Goal: Task Accomplishment & Management: Use online tool/utility

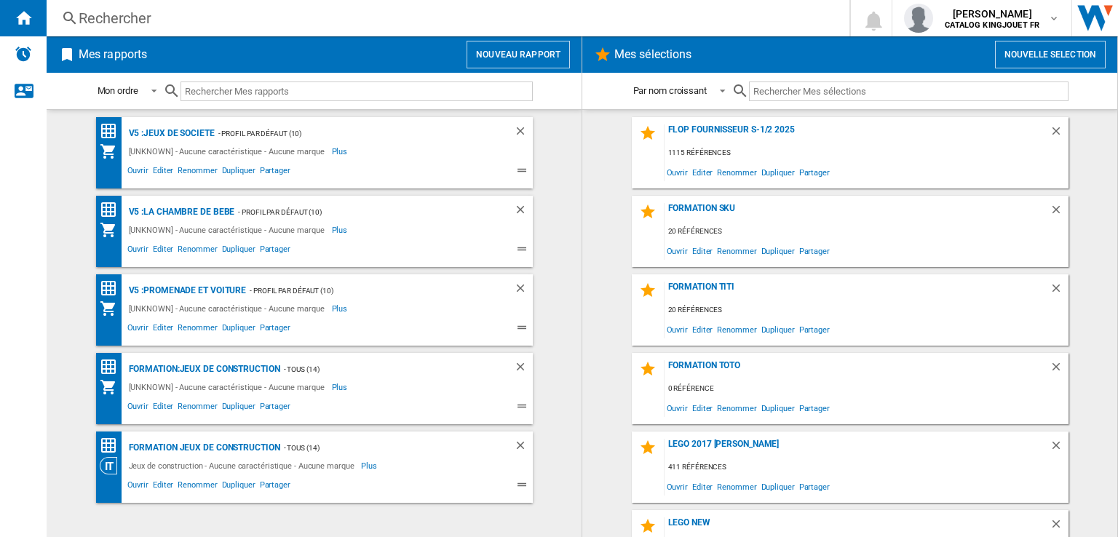
click at [622, 56] on h2 "Mes sélections" at bounding box center [653, 55] width 83 height 28
click at [1024, 58] on button "Nouvelle selection" at bounding box center [1050, 55] width 111 height 28
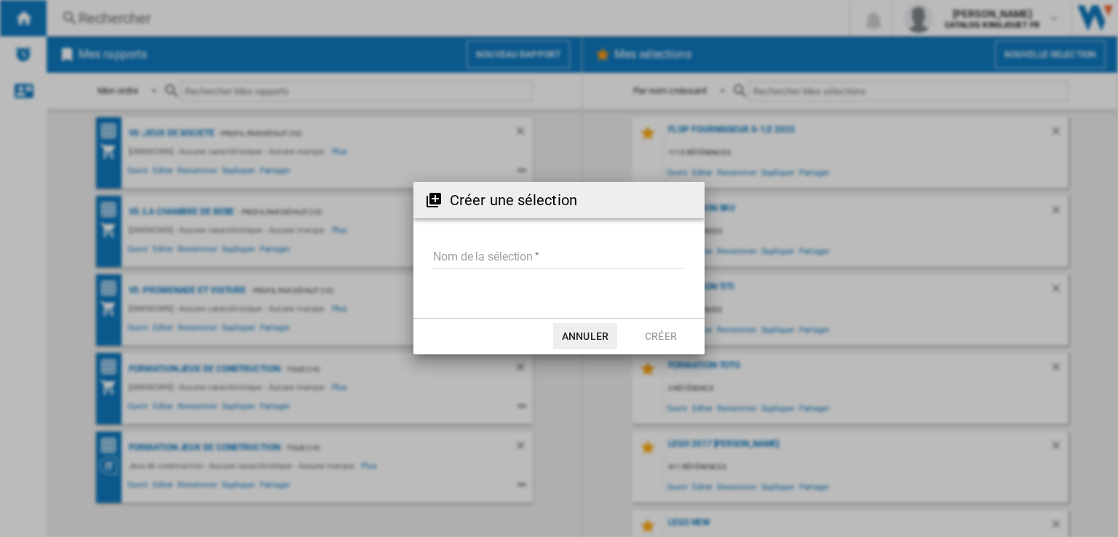
click at [459, 251] on input "Nom de la sélection" at bounding box center [558, 258] width 253 height 22
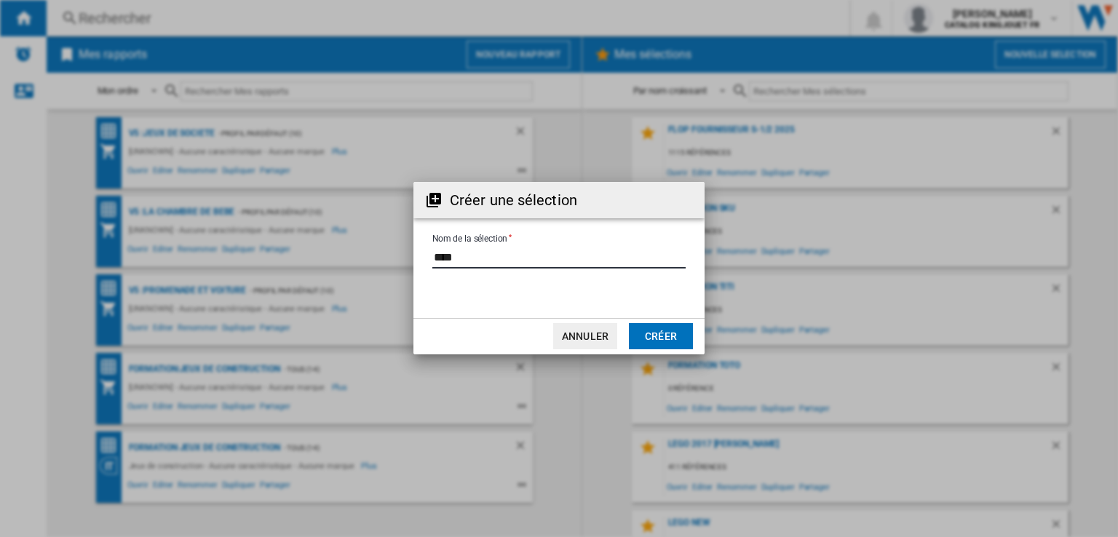
type input "****"
click at [644, 334] on button "Créer" at bounding box center [661, 336] width 64 height 26
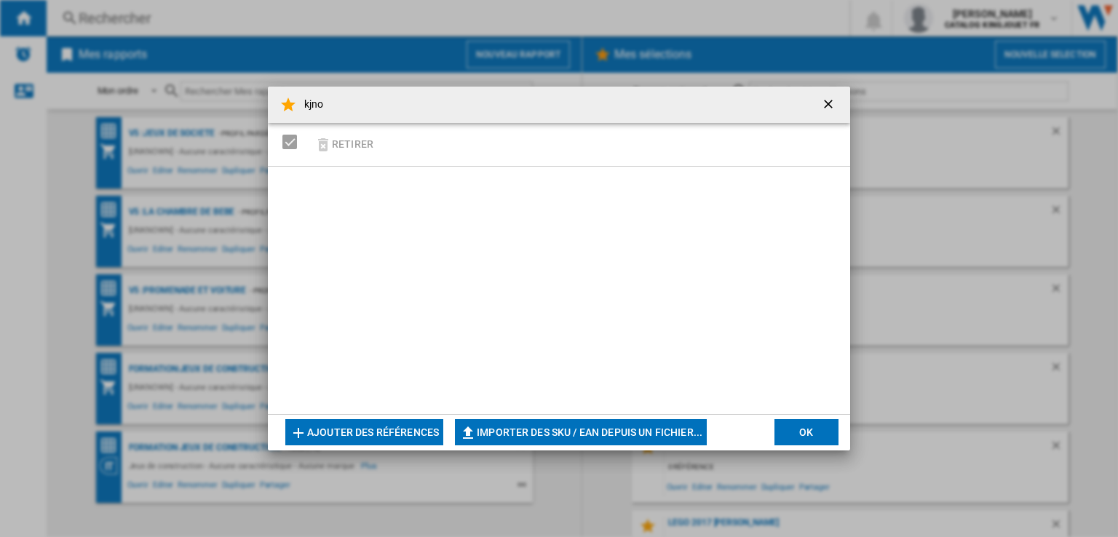
click at [498, 433] on button "Importer des SKU / EAN depuis un fichier..." at bounding box center [581, 432] width 252 height 26
type input "**********"
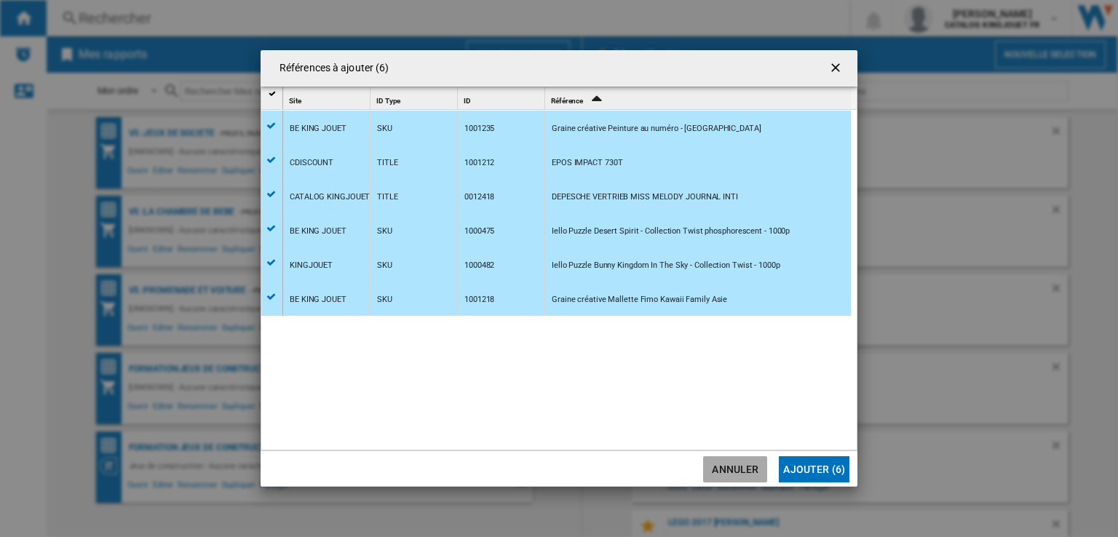
click at [725, 470] on button "Annuler" at bounding box center [735, 469] width 64 height 26
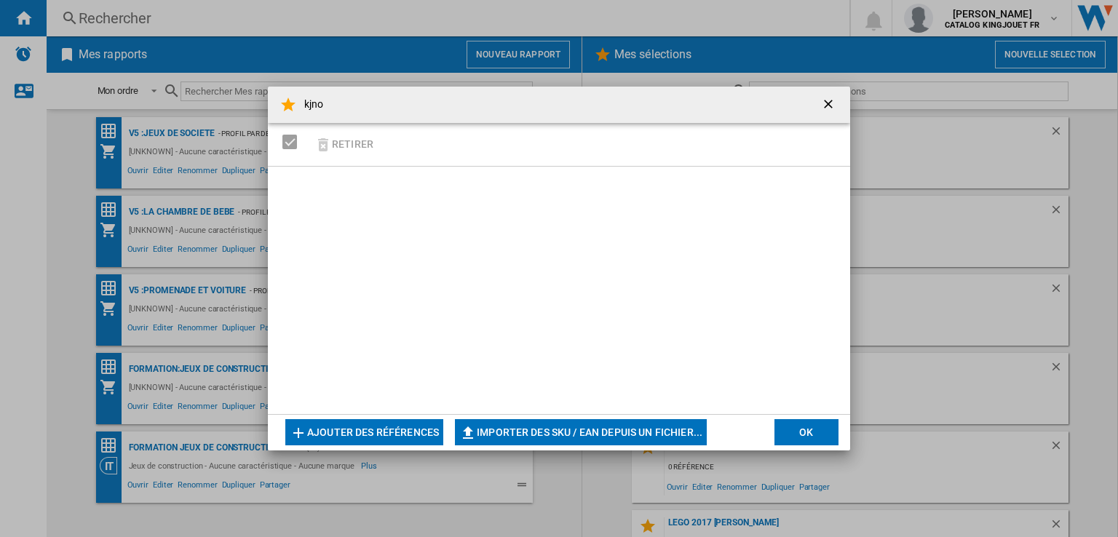
click at [823, 103] on ng-md-icon "getI18NText('BUTTONS.CLOSE_DIALOG')" at bounding box center [829, 105] width 17 height 17
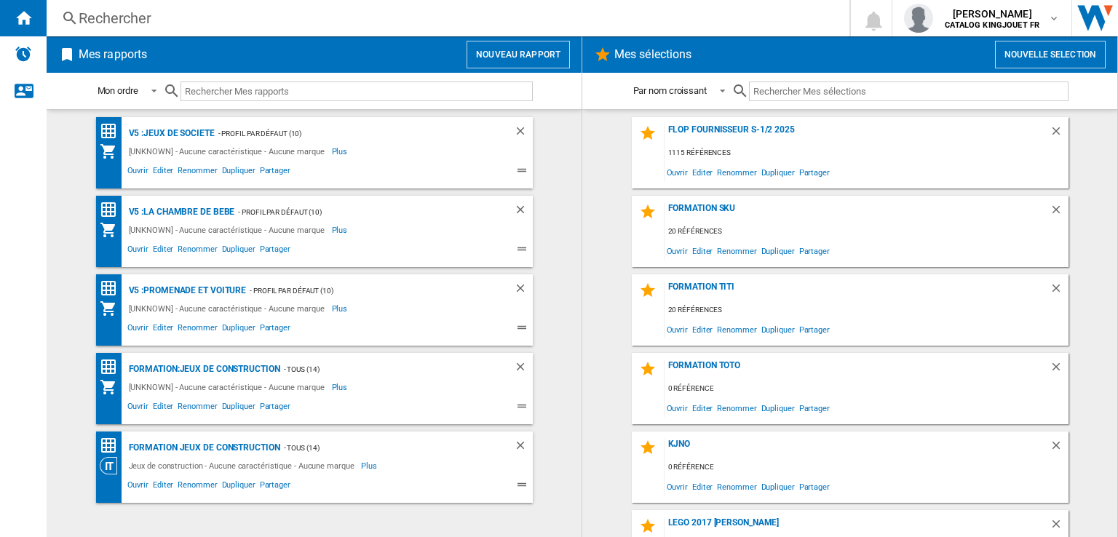
click at [1056, 55] on button "Nouvelle selection" at bounding box center [1050, 55] width 111 height 28
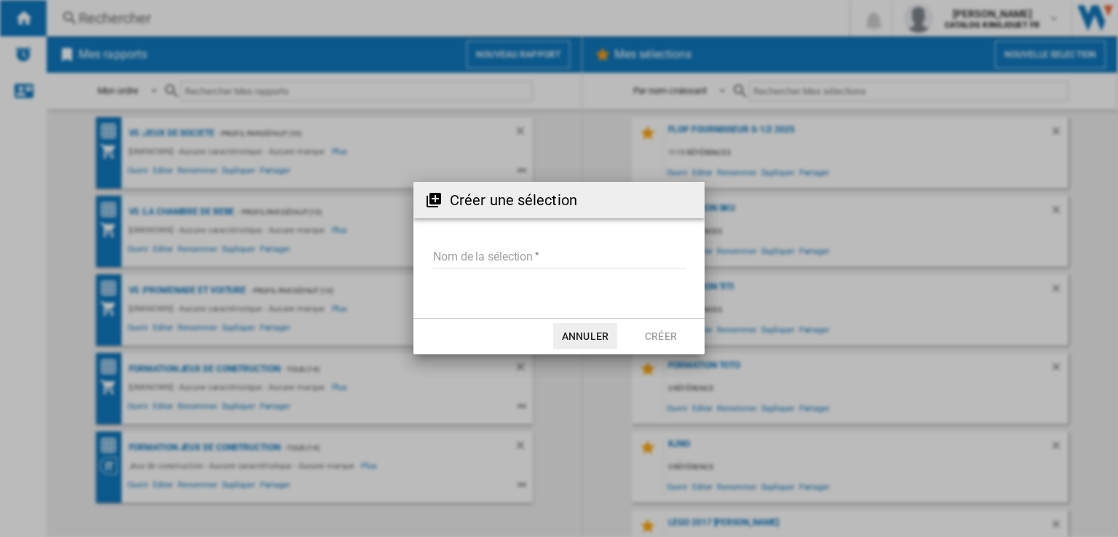
click at [494, 262] on input "Nom de la sélection" at bounding box center [558, 258] width 253 height 22
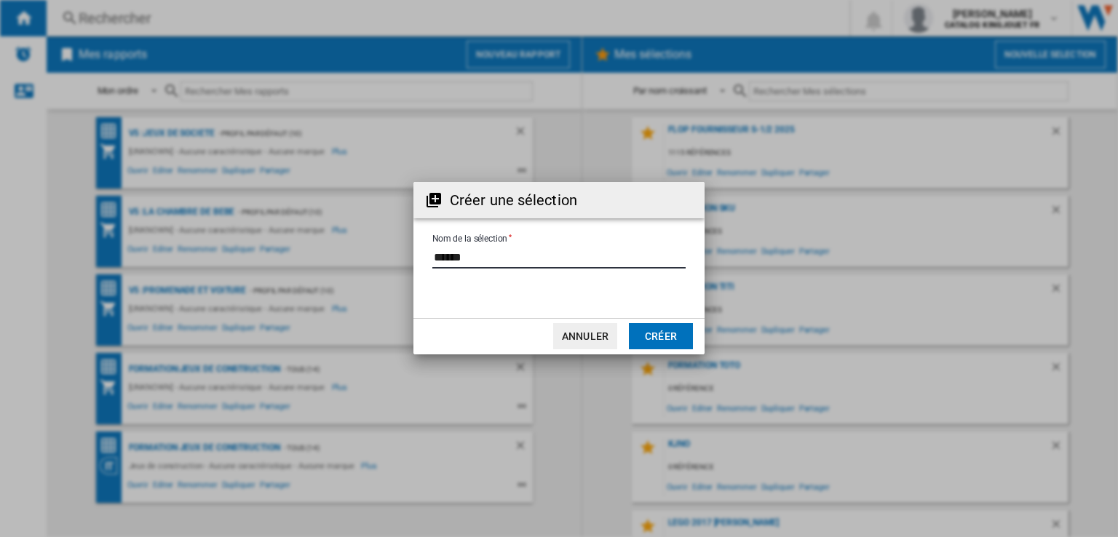
type input "******"
click at [659, 333] on button "Créer" at bounding box center [661, 336] width 64 height 26
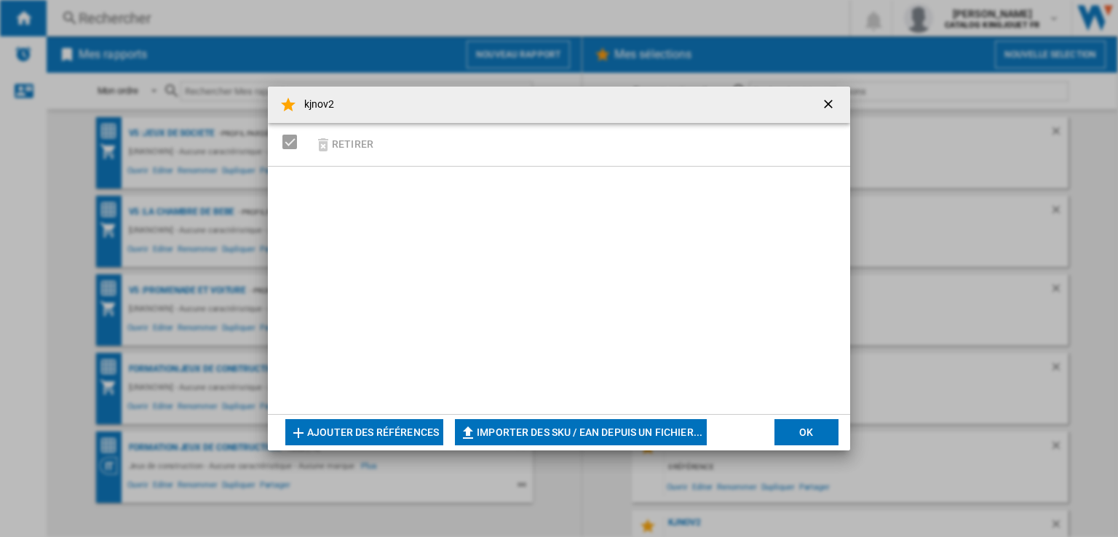
click at [570, 431] on button "Importer des SKU / EAN depuis un fichier..." at bounding box center [581, 432] width 252 height 26
type input "**********"
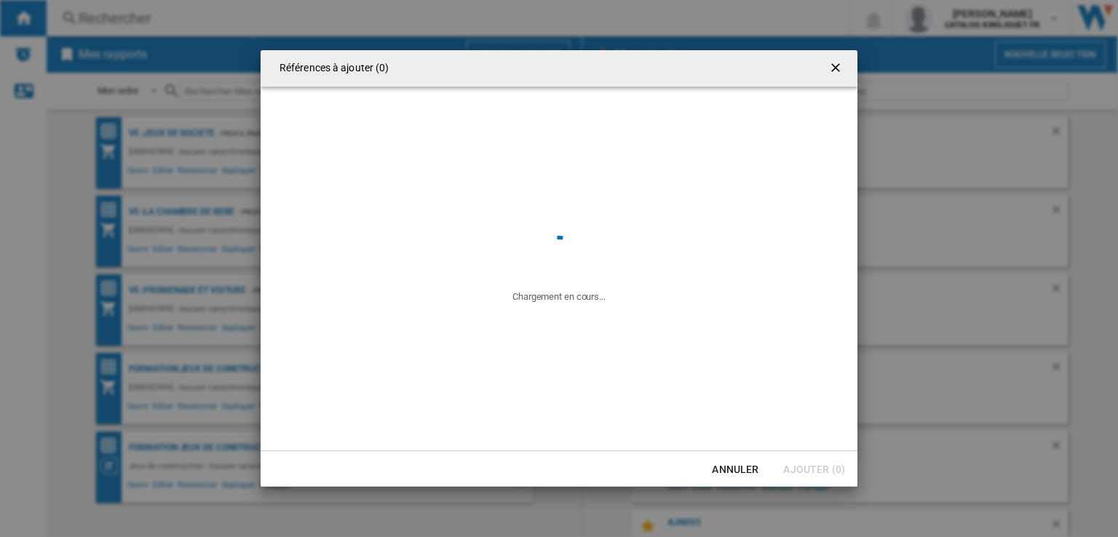
click at [293, 33] on div "Références à ajouter (0) Chargement en cours... Annuler Ajouter (0)" at bounding box center [559, 268] width 1118 height 537
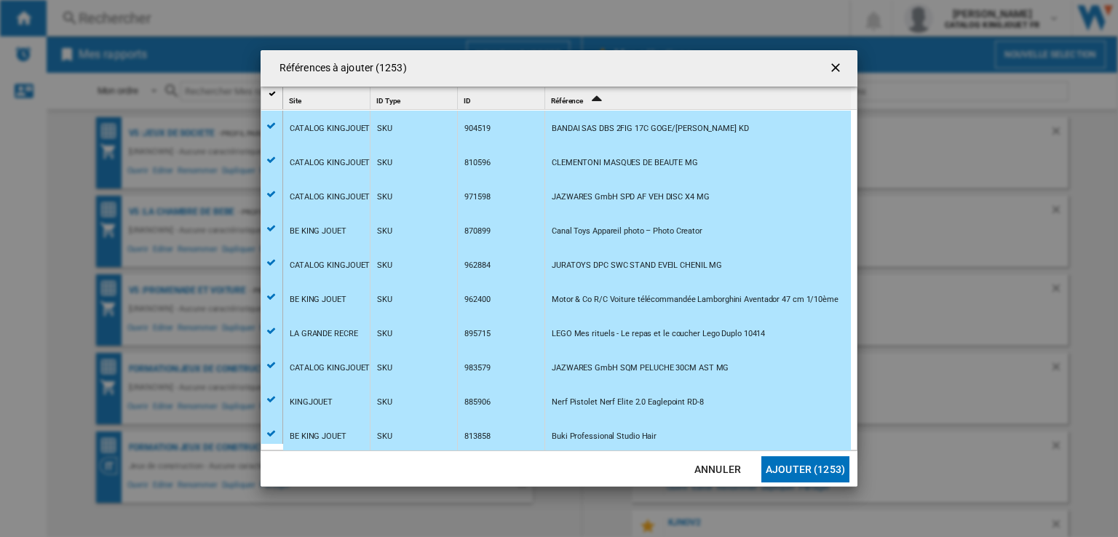
click at [789, 469] on button "Ajouter (1253)" at bounding box center [806, 469] width 88 height 26
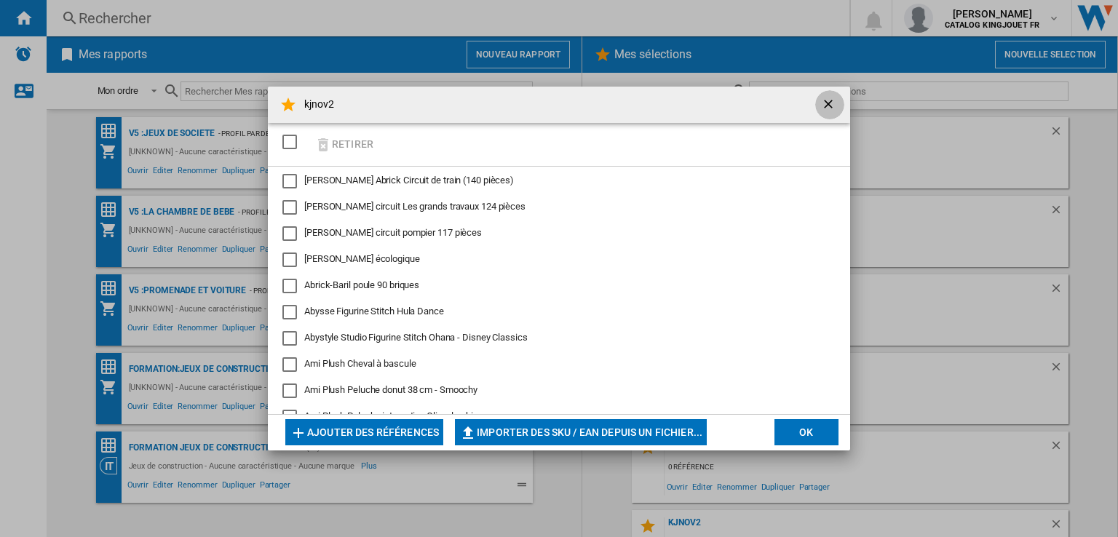
click at [833, 103] on ng-md-icon "getI18NText('BUTTONS.CLOSE_DIALOG')" at bounding box center [829, 105] width 17 height 17
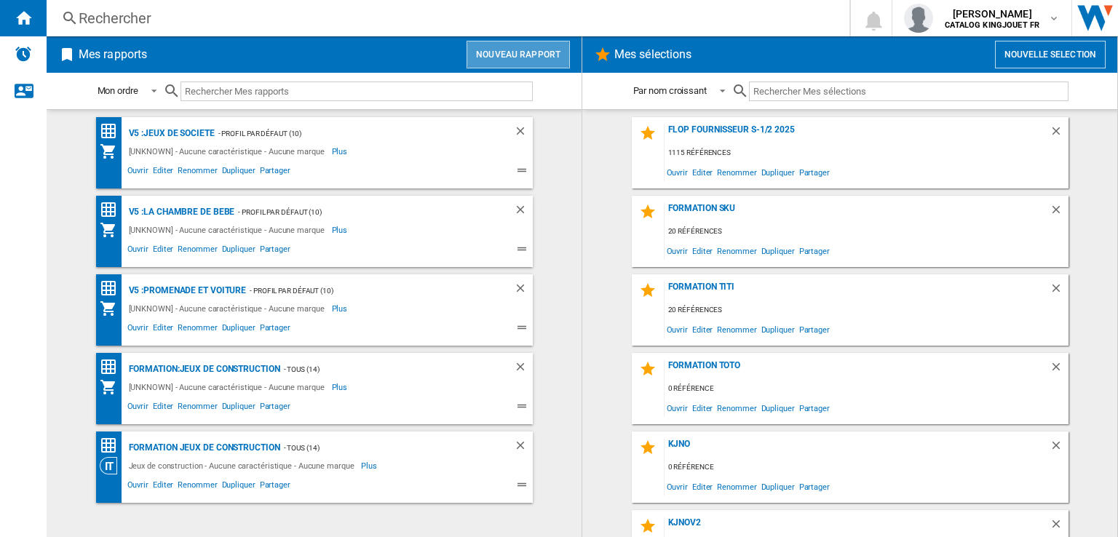
click at [527, 52] on button "Nouveau rapport" at bounding box center [518, 55] width 103 height 28
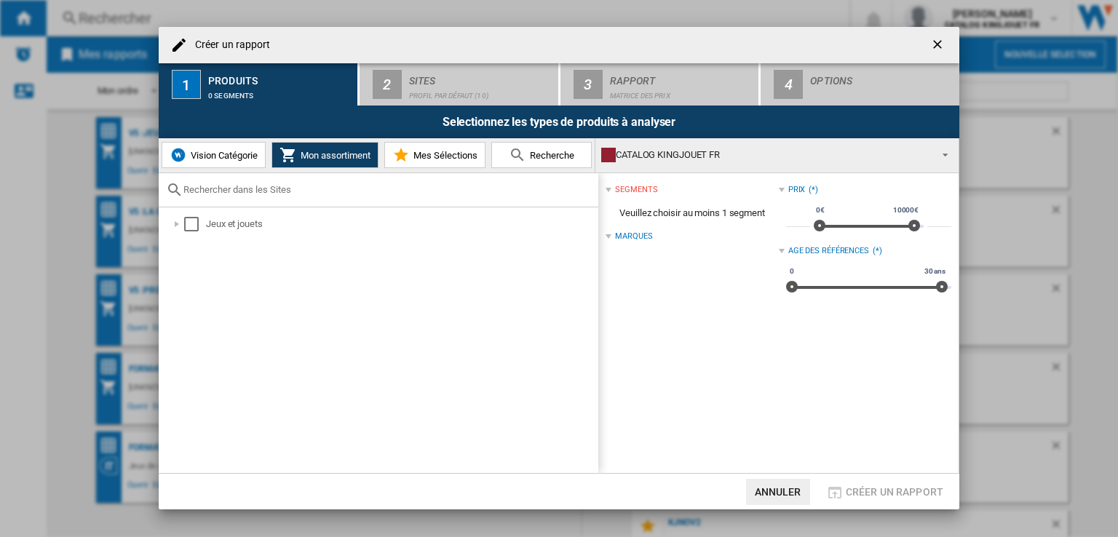
click at [438, 157] on span "Mes Sélections" at bounding box center [444, 155] width 68 height 11
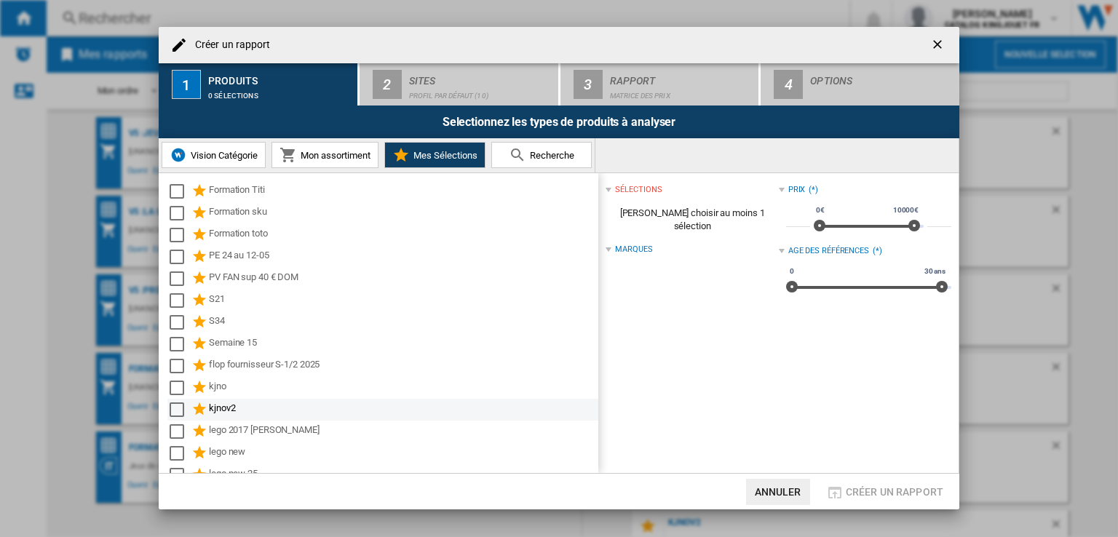
click at [236, 409] on div "kjnov2" at bounding box center [402, 409] width 387 height 17
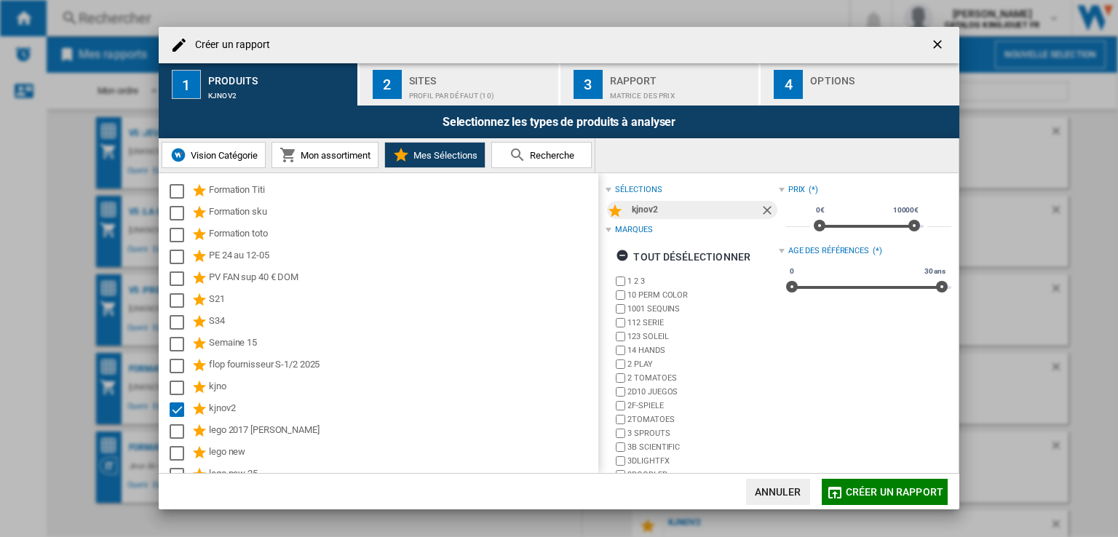
click at [861, 492] on span "Créer un rapport" at bounding box center [895, 492] width 98 height 12
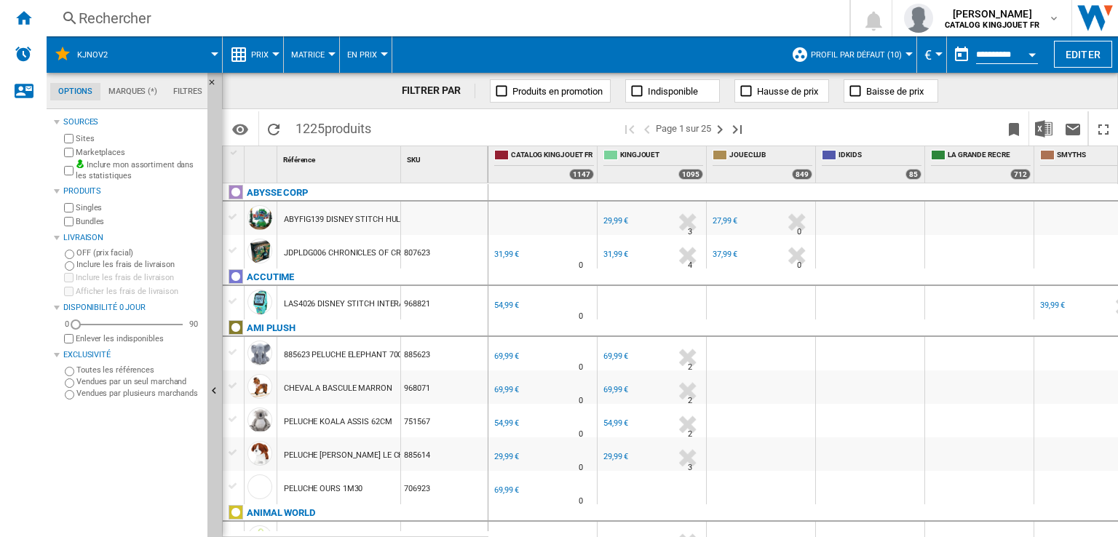
click at [907, 53] on div at bounding box center [909, 54] width 7 height 4
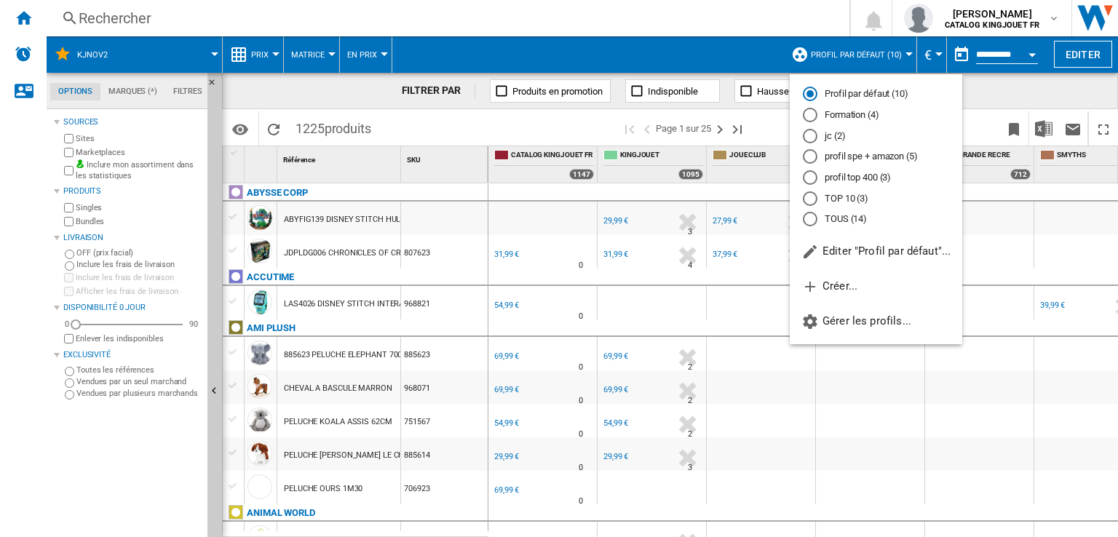
click at [847, 156] on md-radio-button "profil spe + amazon (5)" at bounding box center [876, 157] width 146 height 14
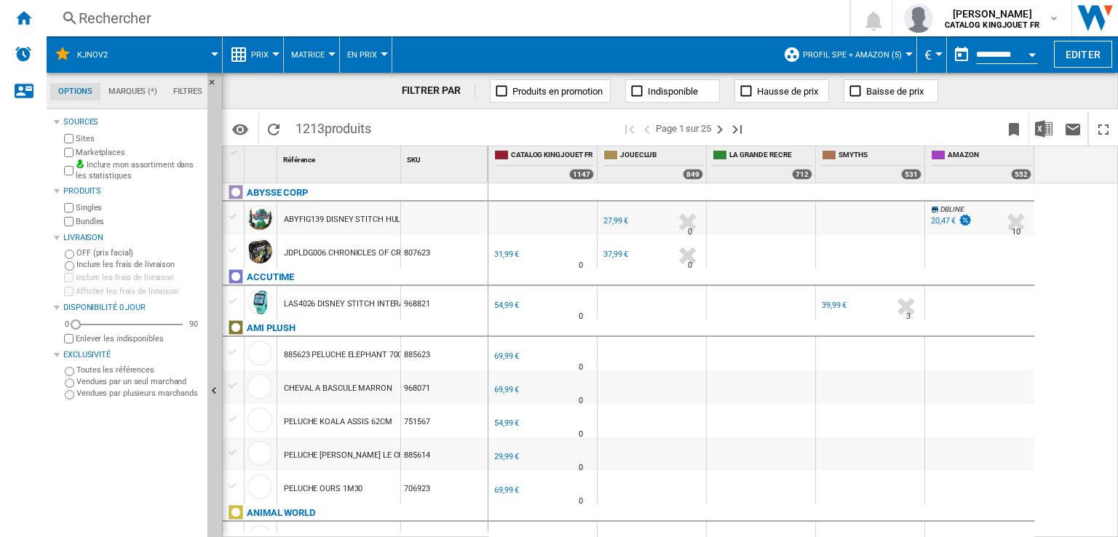
click at [906, 55] on div at bounding box center [909, 54] width 7 height 4
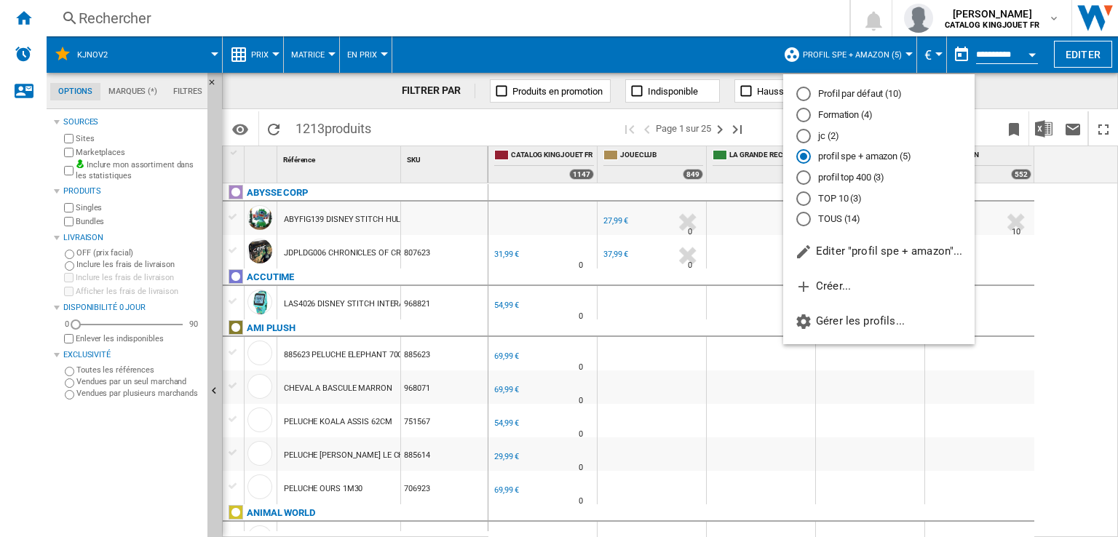
click at [837, 213] on md-radio-button "TOUS (14)" at bounding box center [878, 220] width 165 height 14
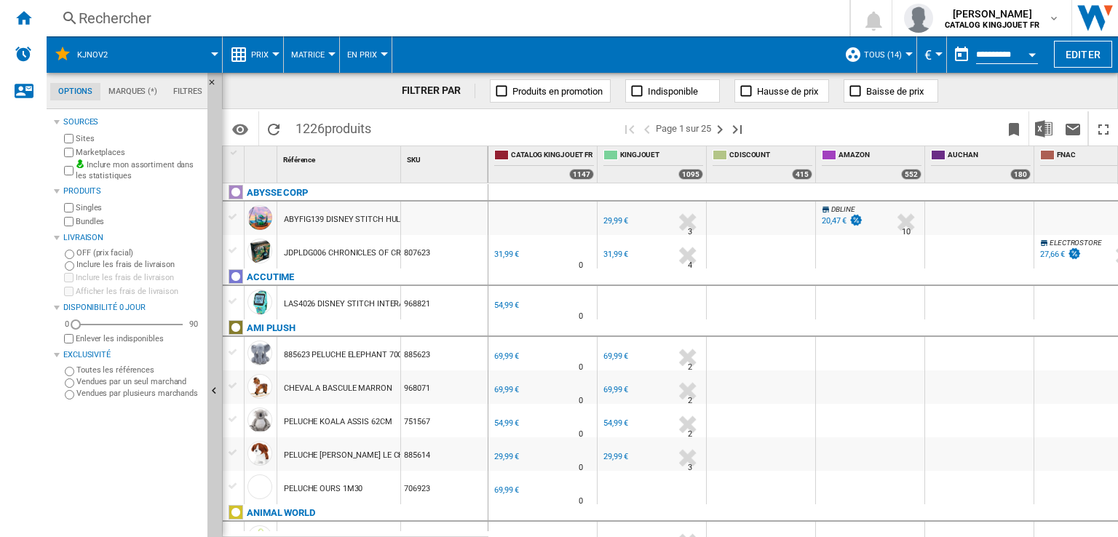
drag, startPoint x: 773, startPoint y: 529, endPoint x: 811, endPoint y: 536, distance: 38.4
click at [809, 533] on div "FR KING JOUET -1.0 % 29,99 € % N/A 3 FR KING JOUET DBLINE" at bounding box center [804, 360] width 630 height 355
click at [1048, 132] on img "Télécharger au format Excel" at bounding box center [1043, 128] width 17 height 17
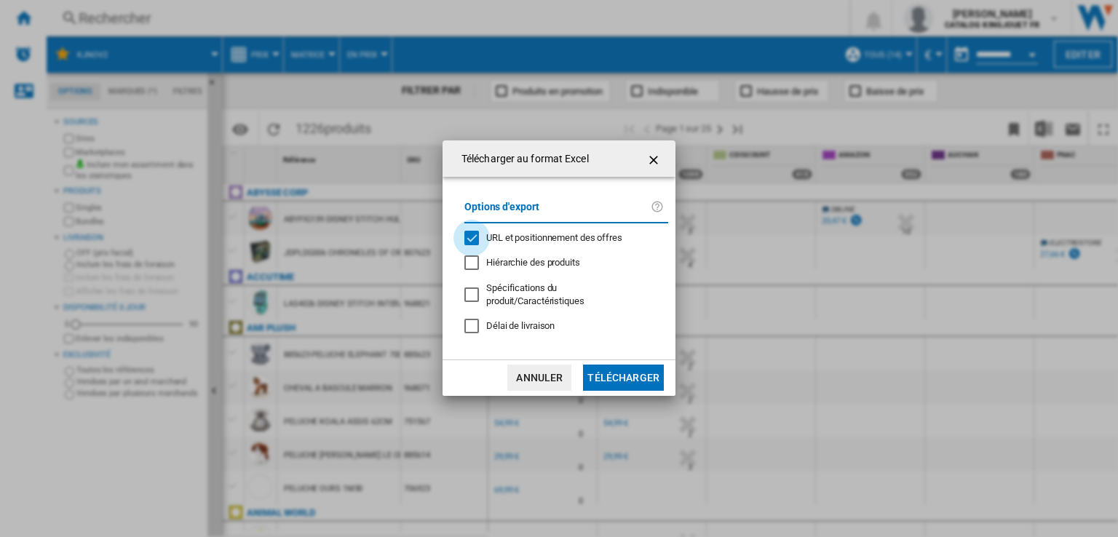
click at [475, 237] on div "URL et positionnement des offres" at bounding box center [471, 238] width 15 height 15
drag, startPoint x: 540, startPoint y: 381, endPoint x: 547, endPoint y: 378, distance: 7.8
click at [540, 379] on button "Annuler" at bounding box center [539, 378] width 64 height 26
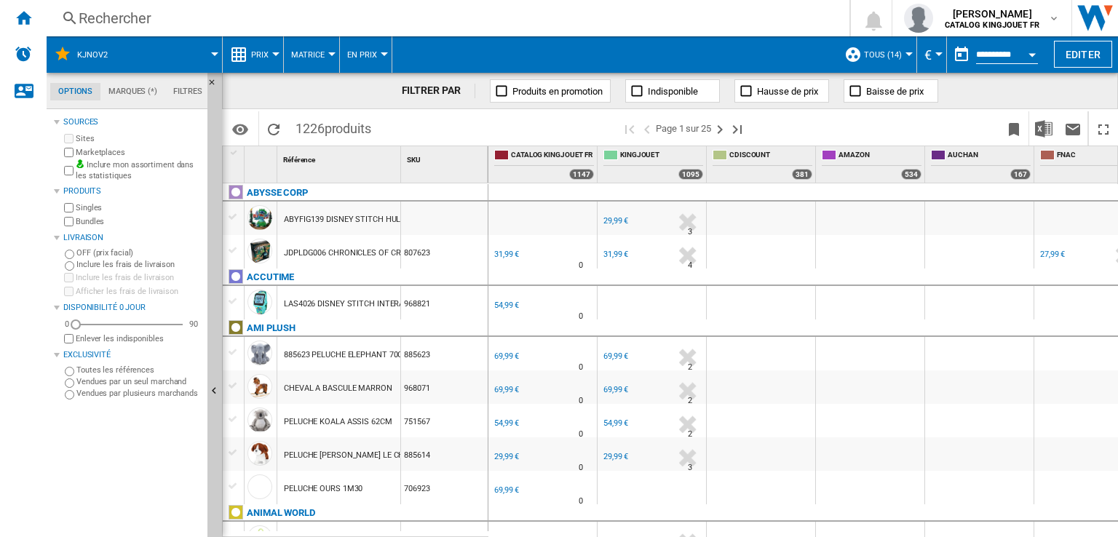
click at [772, 266] on div at bounding box center [761, 251] width 108 height 33
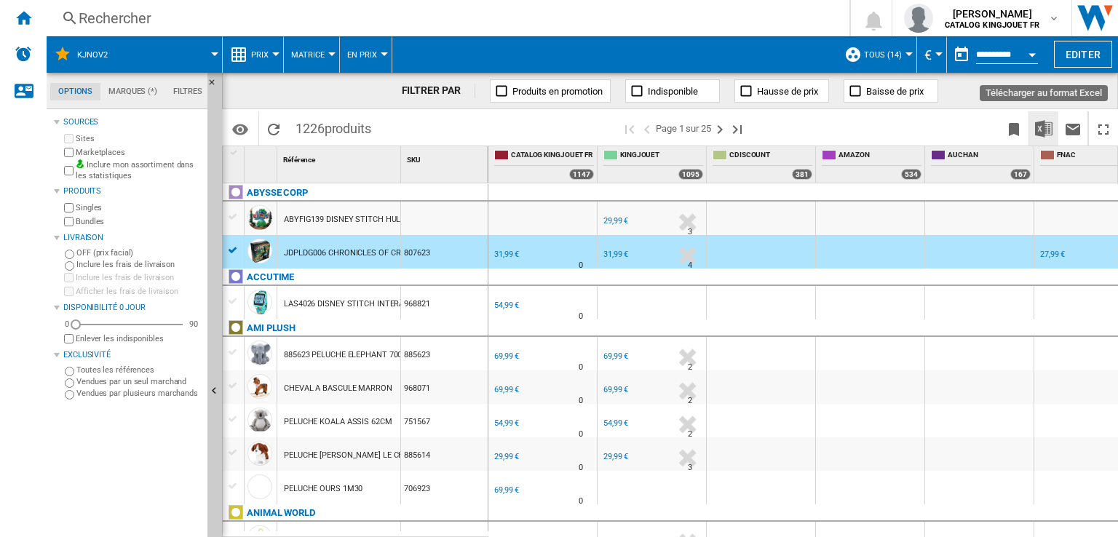
click at [1045, 122] on img "Télécharger au format Excel" at bounding box center [1043, 128] width 17 height 17
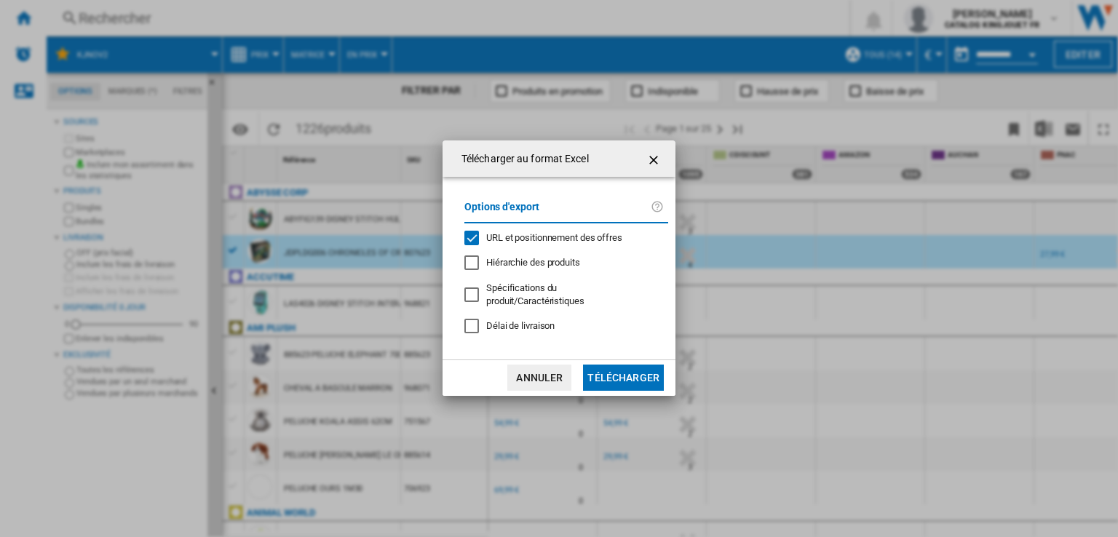
click at [469, 234] on div "URL et positionnement des offres" at bounding box center [471, 238] width 15 height 15
click at [617, 378] on button "Télécharger" at bounding box center [623, 378] width 81 height 26
